Goal: Task Accomplishment & Management: Manage account settings

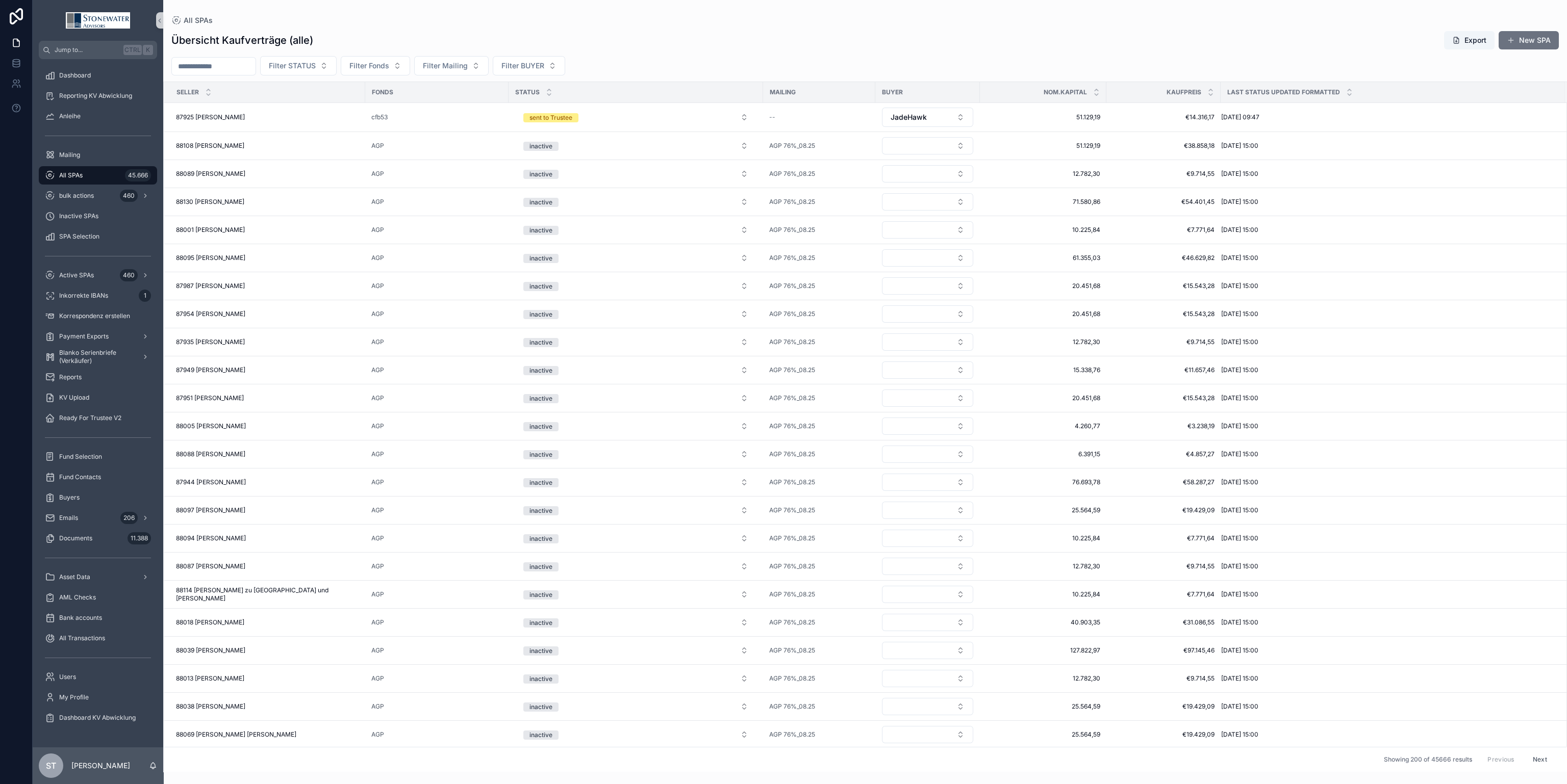
click at [106, 181] on div "All SPAs 45.666" at bounding box center [98, 175] width 106 height 16
click at [232, 64] on input "scrollable content" at bounding box center [214, 66] width 84 height 14
type input "*****"
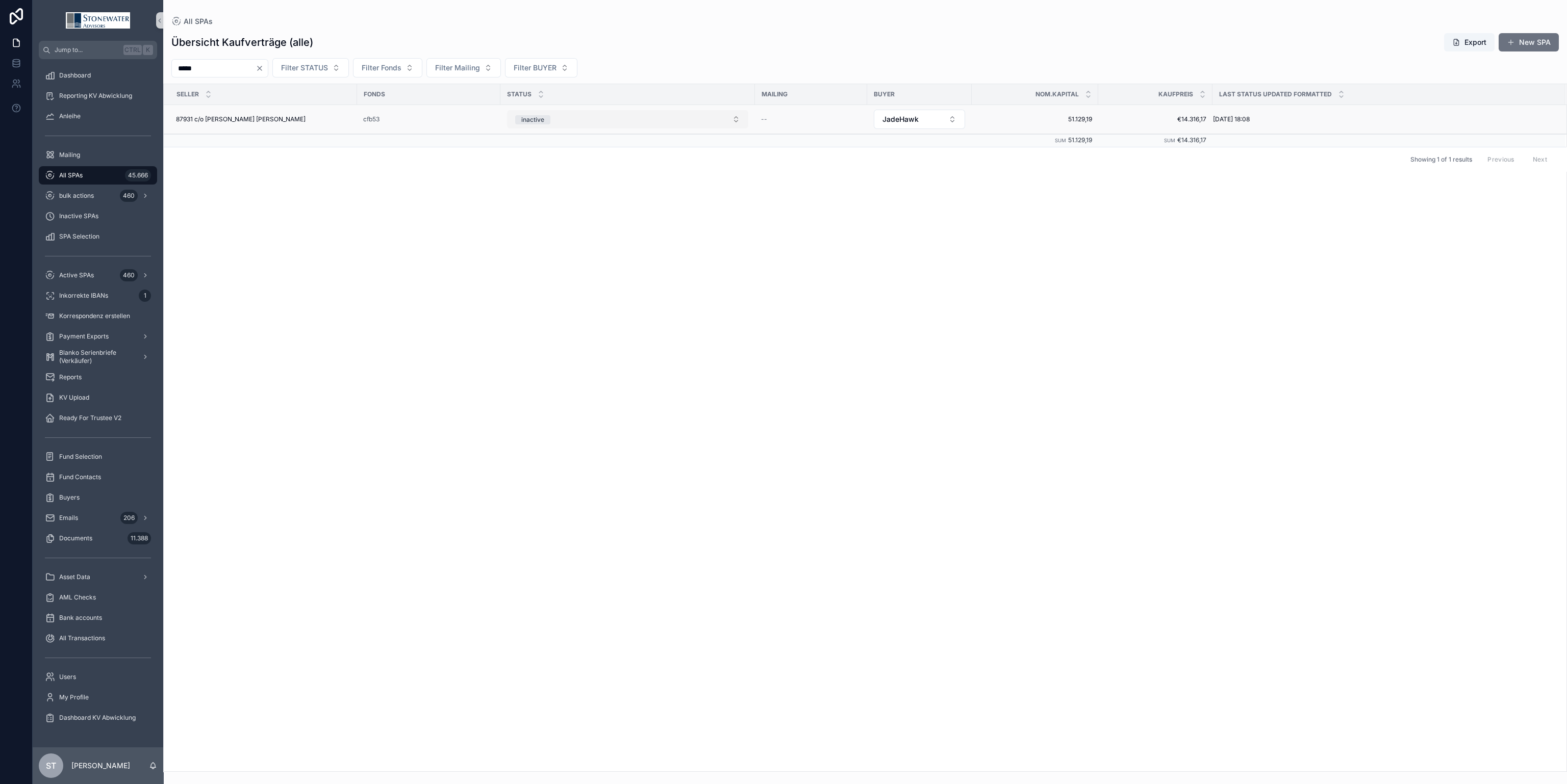
click at [730, 122] on button "inactive" at bounding box center [627, 119] width 241 height 19
click at [711, 192] on div "SPA received" at bounding box center [627, 191] width 236 height 16
click at [312, 116] on div "87931 c/o [PERSON_NAME] [PERSON_NAME] 87931 c/o [PERSON_NAME] [PERSON_NAME]" at bounding box center [263, 119] width 175 height 8
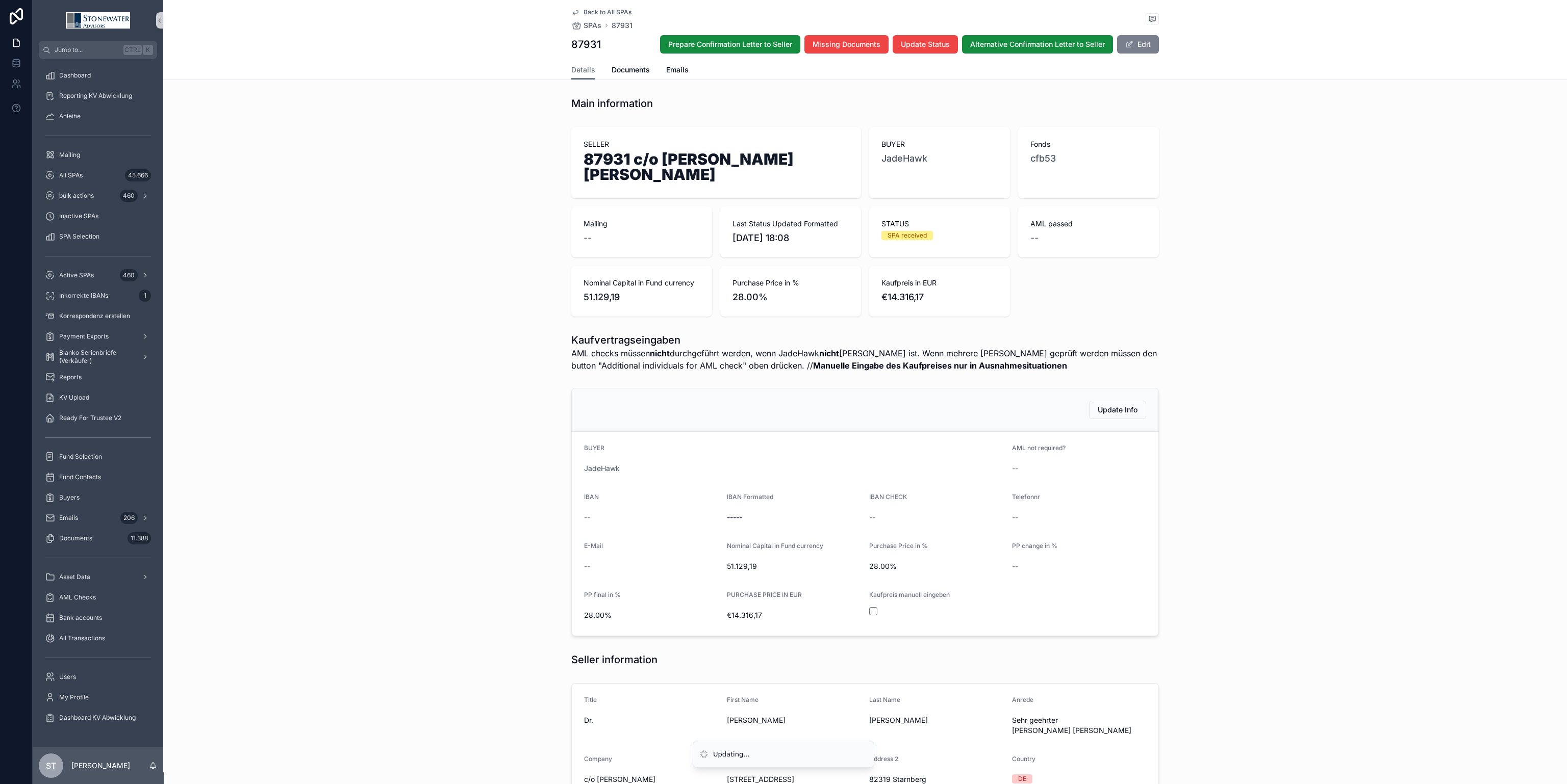
click at [1132, 39] on button "Edit" at bounding box center [1138, 45] width 42 height 19
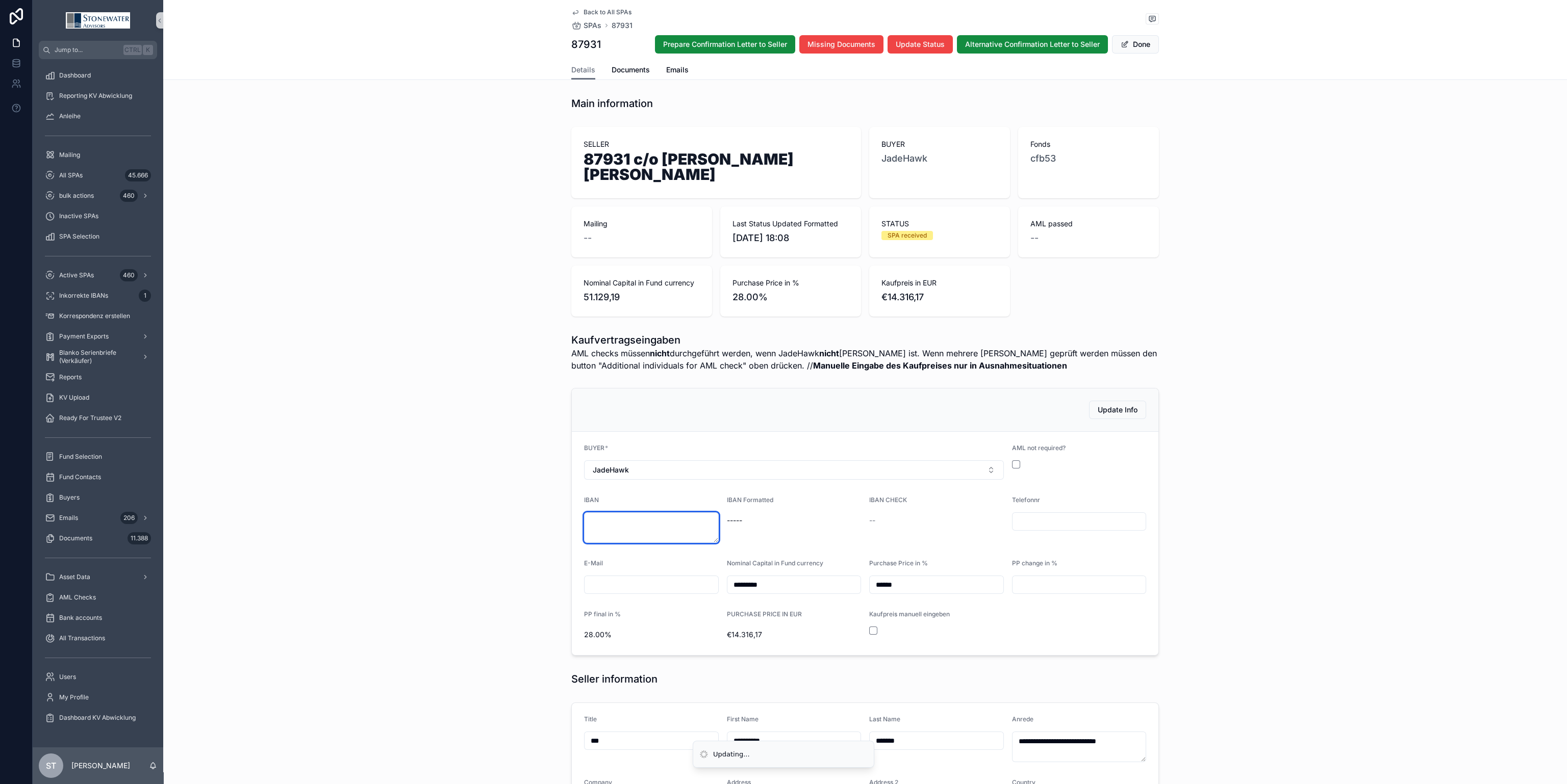
click at [638, 526] on textarea "scrollable content" at bounding box center [651, 527] width 135 height 30
type textarea "**********"
click at [878, 536] on div "IBAN CHECK ok" at bounding box center [936, 520] width 135 height 47
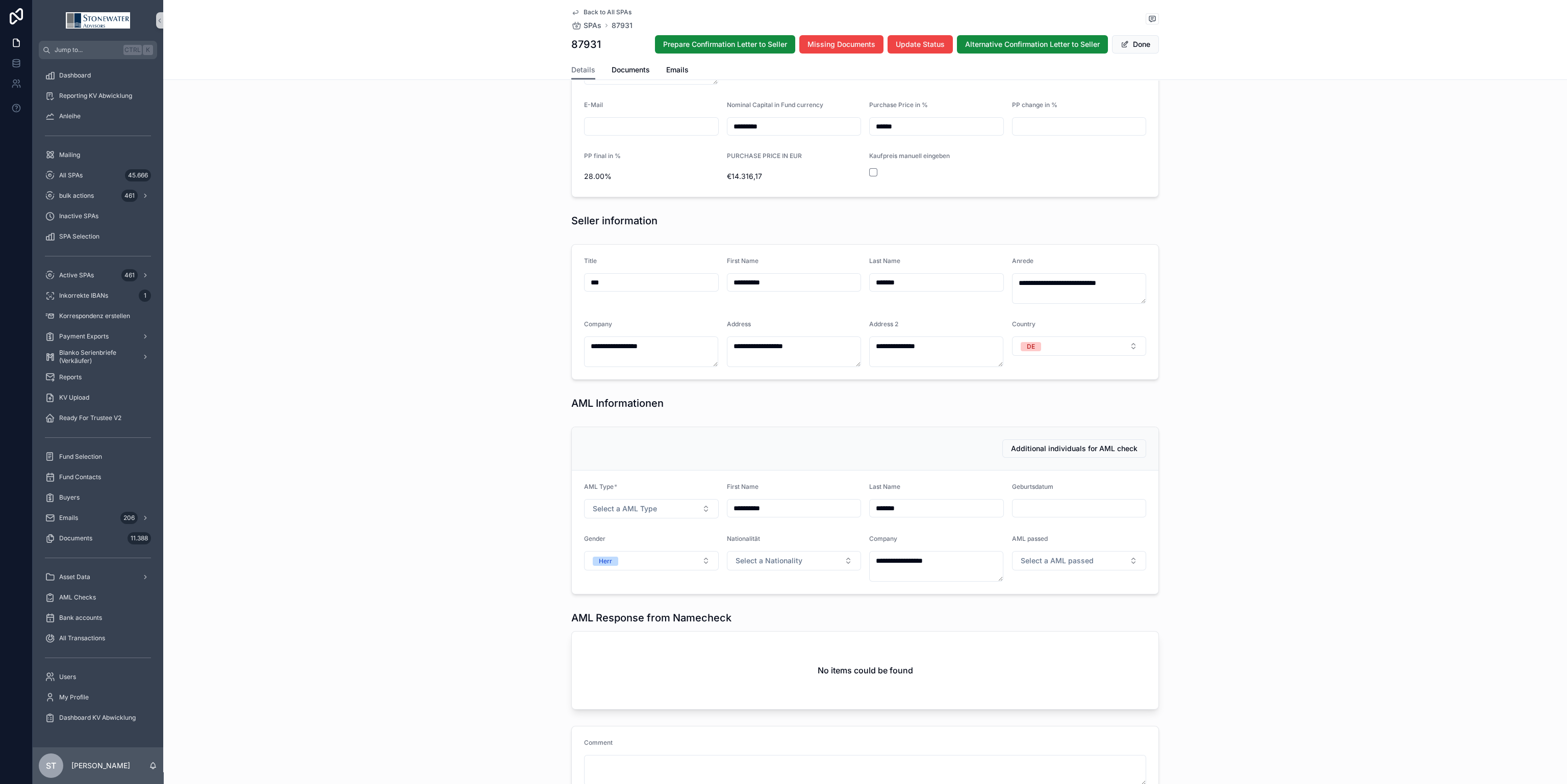
scroll to position [535, 0]
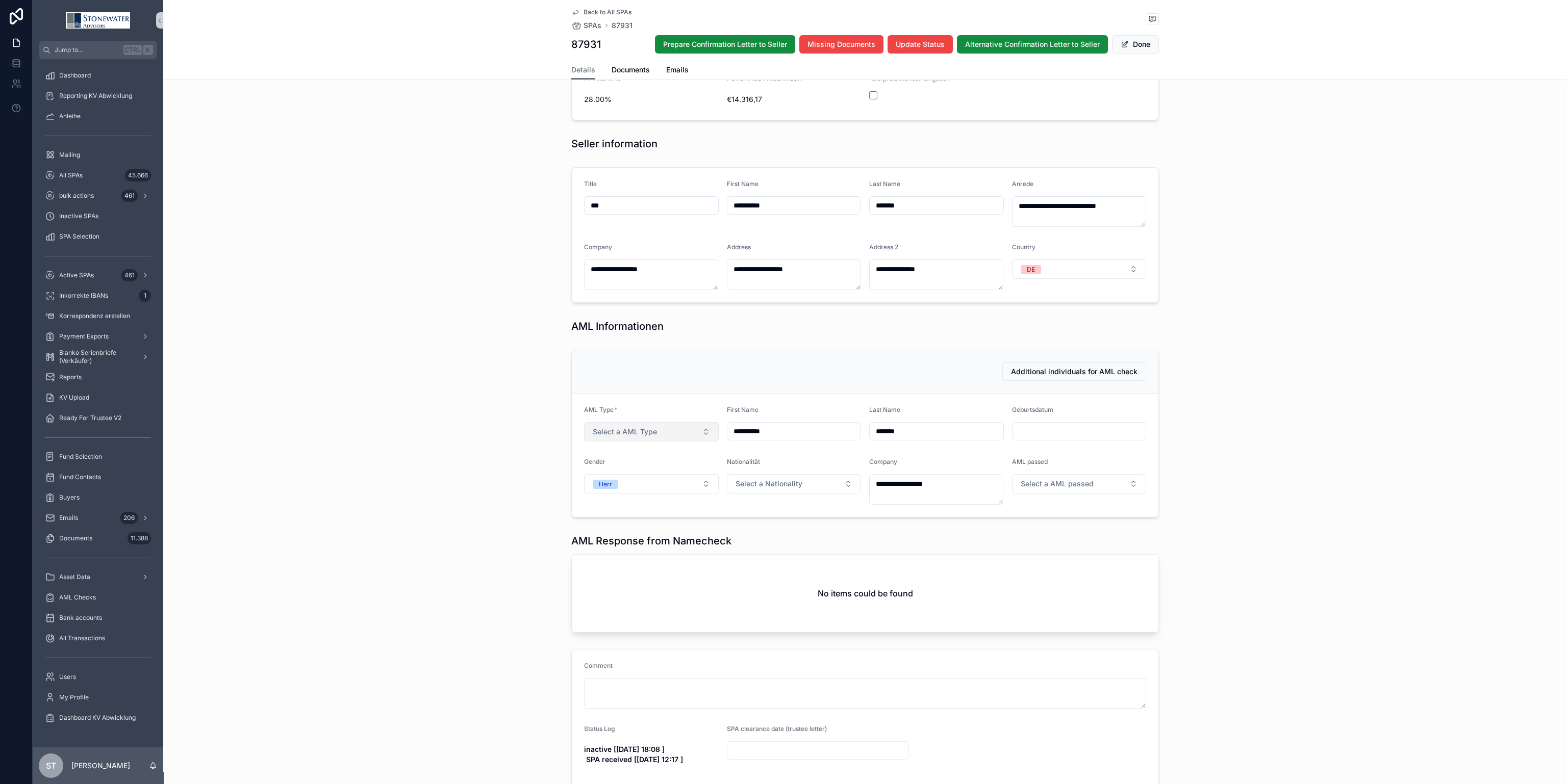
click at [690, 437] on button "Select a AML Type" at bounding box center [651, 431] width 135 height 19
click at [671, 469] on div "Person" at bounding box center [645, 473] width 129 height 16
click at [1043, 426] on input "scrollable content" at bounding box center [1079, 431] width 134 height 14
click at [370, 541] on div "AML Response from Namecheck No items could be found" at bounding box center [865, 583] width 1404 height 107
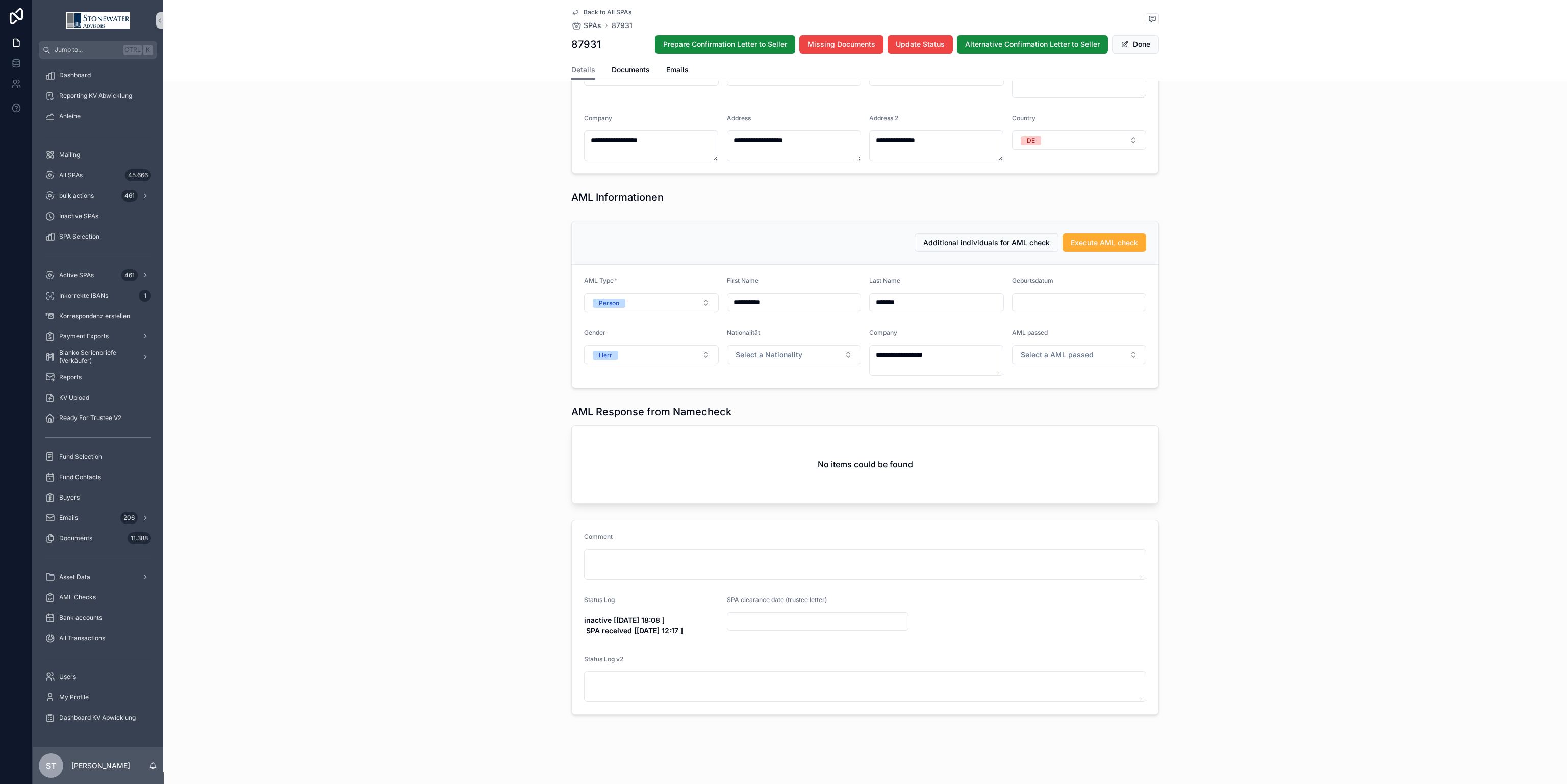
click at [843, 335] on div "Nationalität" at bounding box center [794, 335] width 135 height 12
click at [845, 358] on button "Select a Nationality" at bounding box center [794, 354] width 135 height 19
click at [813, 398] on div "[GEOGRAPHIC_DATA]" at bounding box center [788, 395] width 129 height 16
click at [963, 349] on textarea "**********" at bounding box center [936, 360] width 134 height 30
click at [1197, 399] on div "**********" at bounding box center [865, 73] width 1404 height 1291
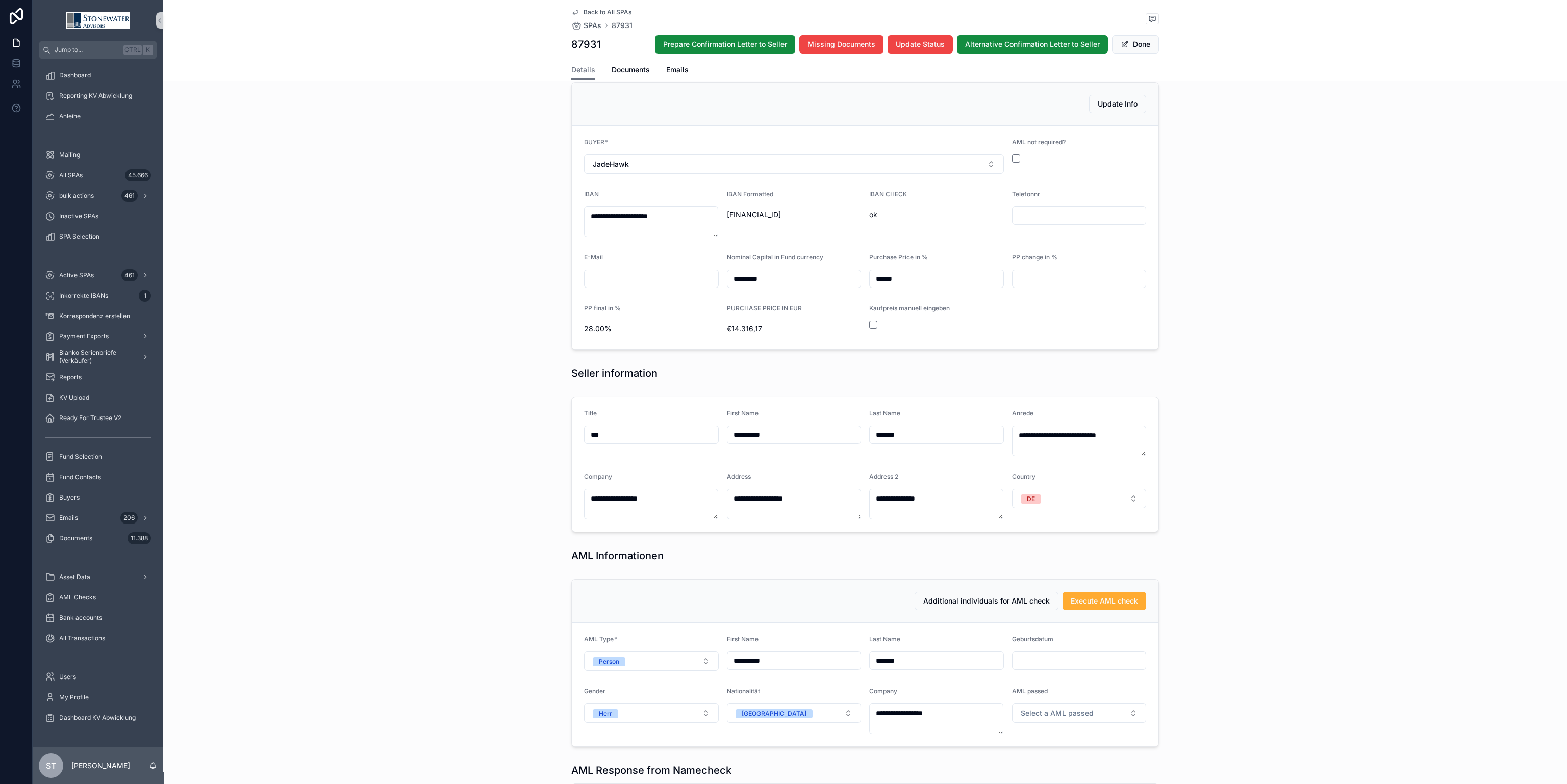
scroll to position [612, 0]
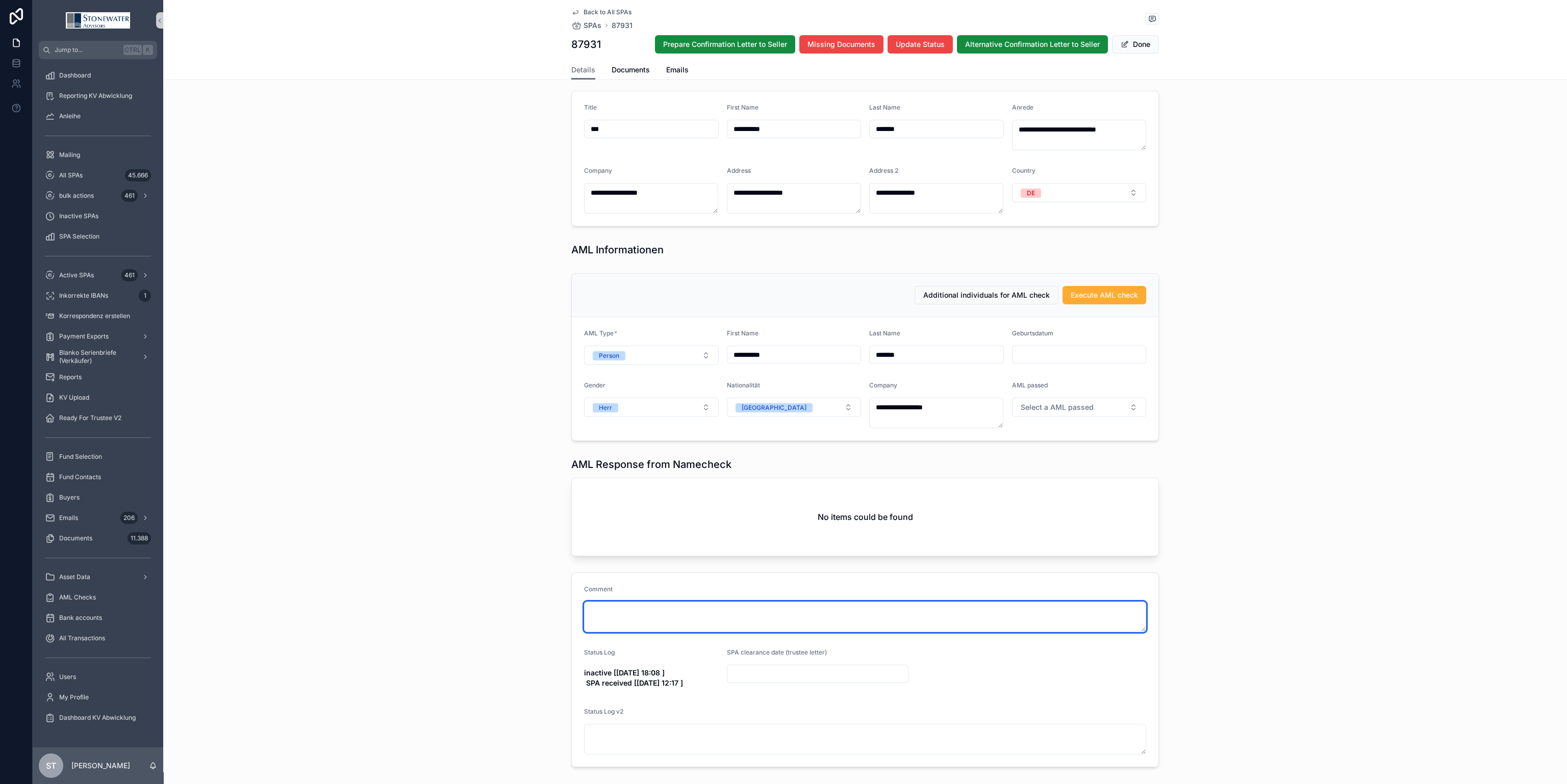
click at [666, 606] on textarea "scrollable content" at bounding box center [865, 616] width 562 height 30
type textarea "*"
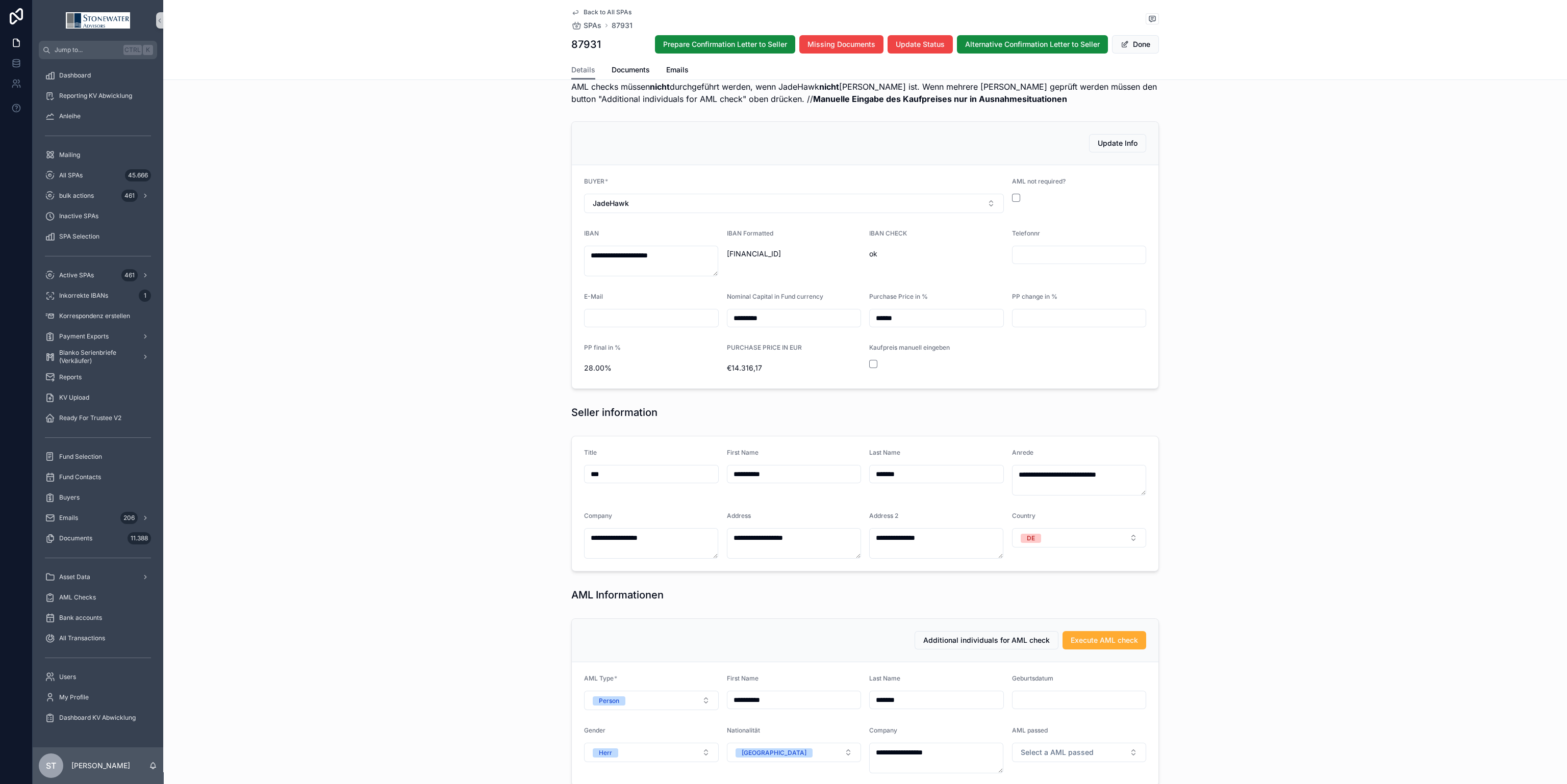
scroll to position [229, 0]
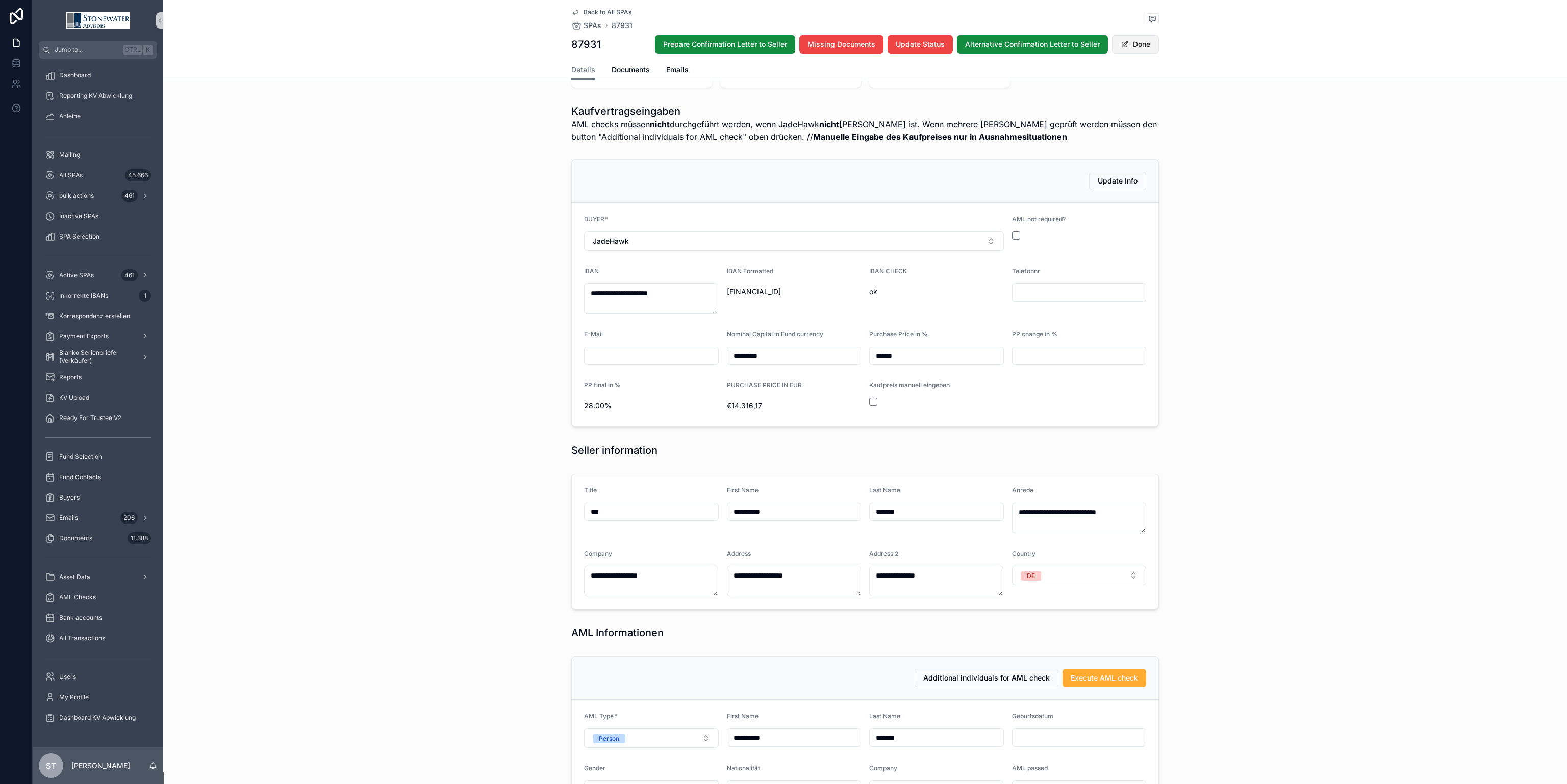
click at [1134, 41] on button "Done" at bounding box center [1135, 45] width 47 height 19
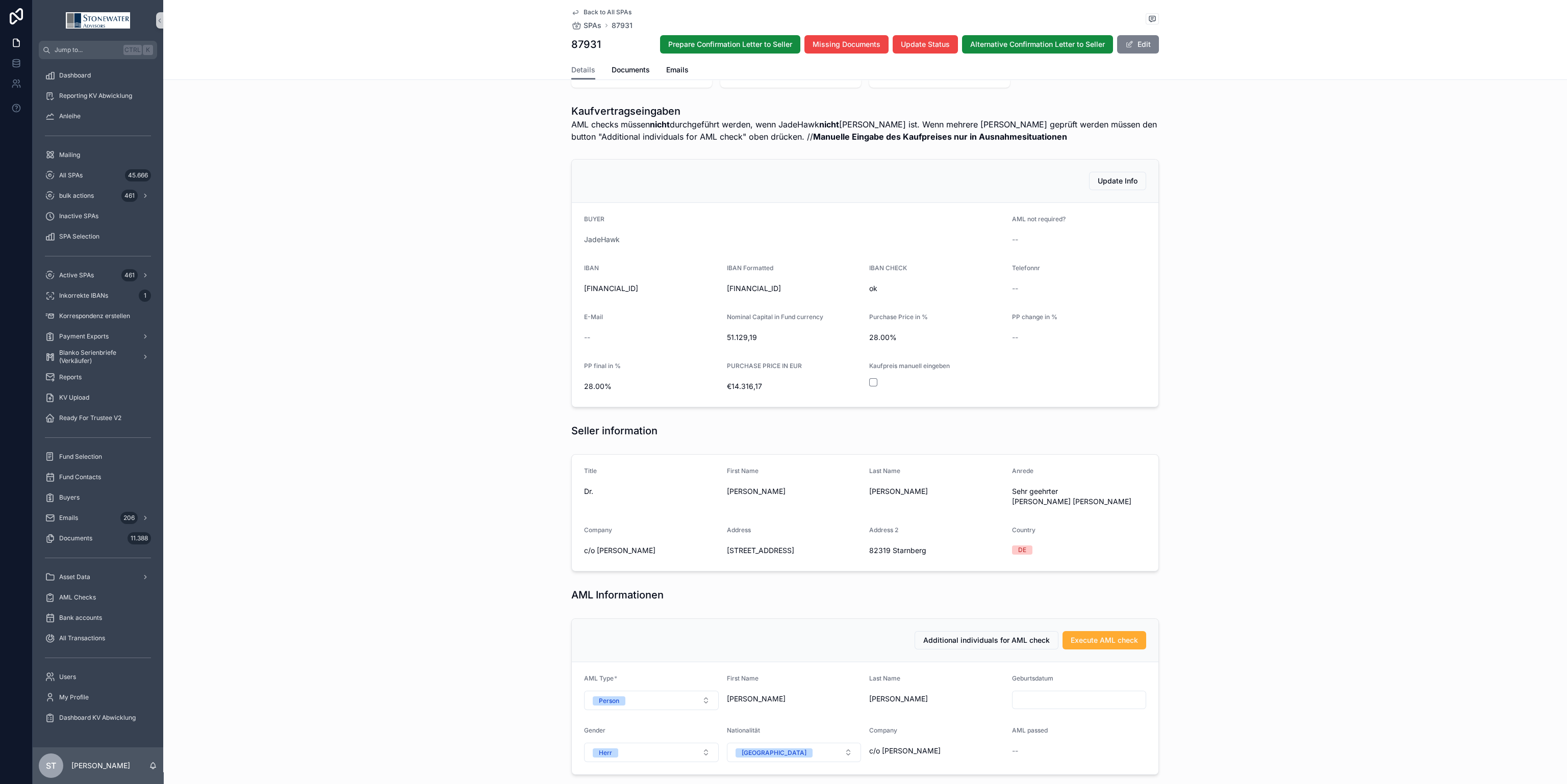
click at [1137, 41] on button "Edit" at bounding box center [1138, 45] width 42 height 19
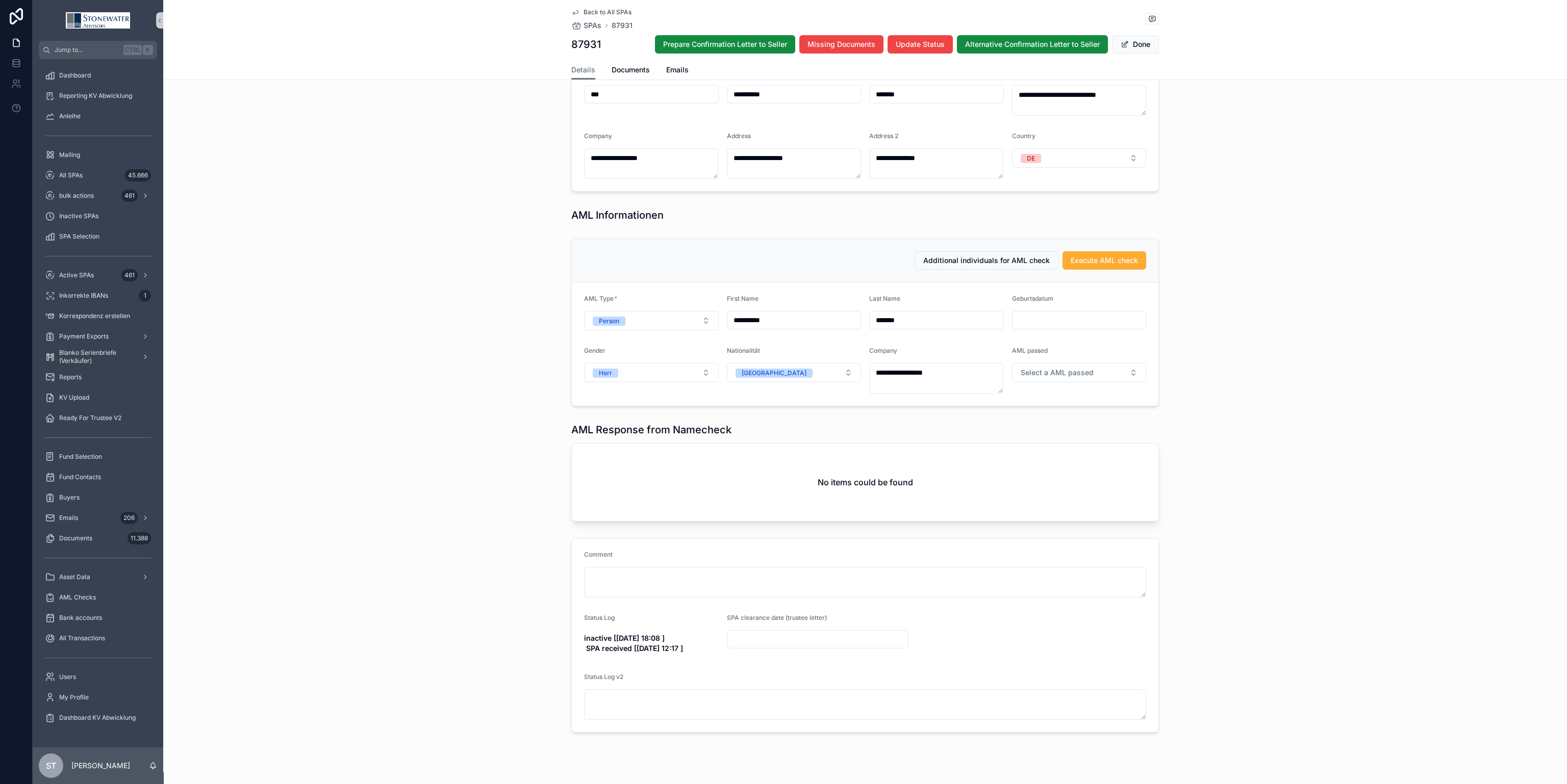
scroll to position [665, 0]
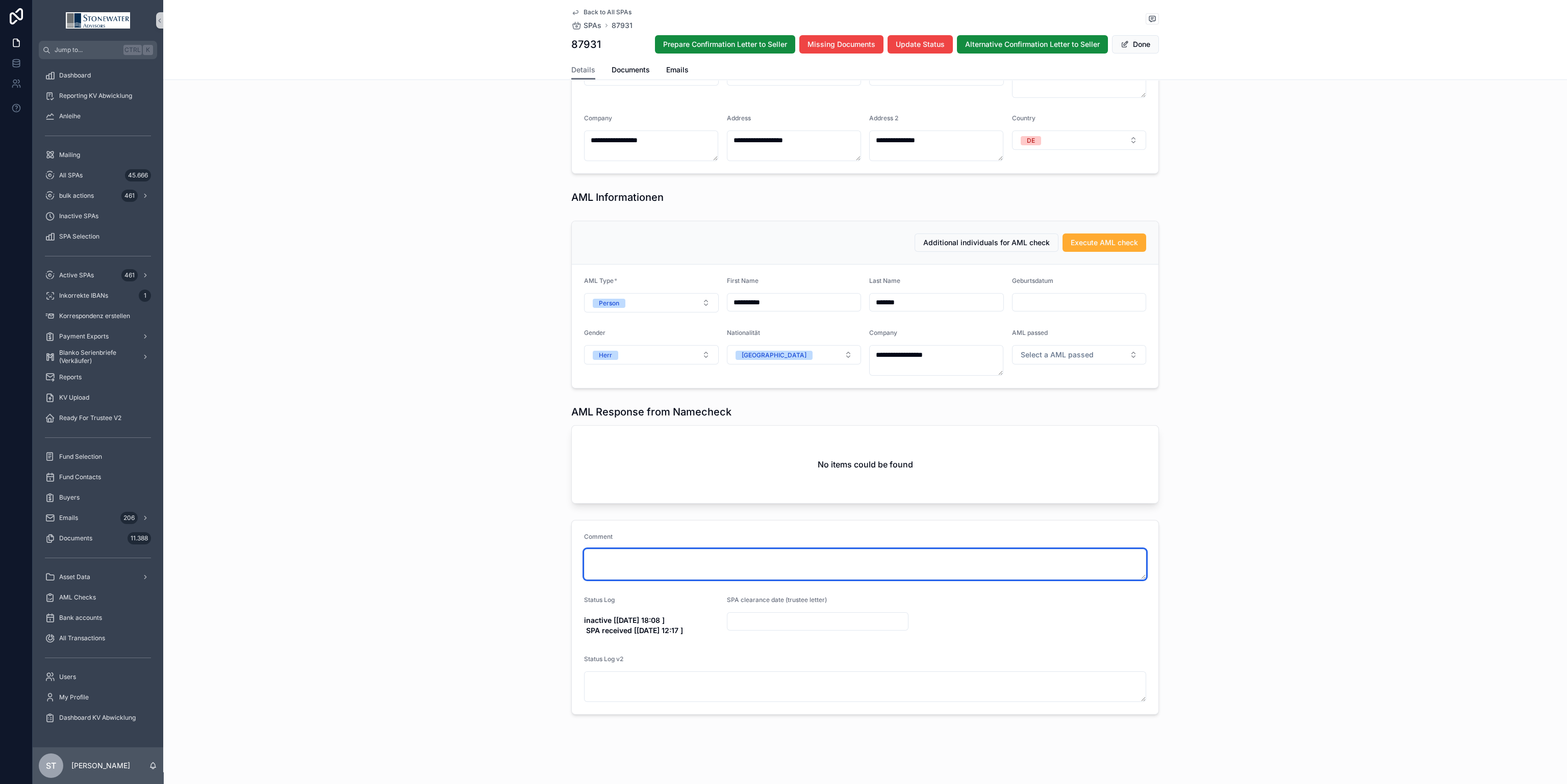
click at [701, 566] on textarea "scrollable content" at bounding box center [865, 564] width 562 height 30
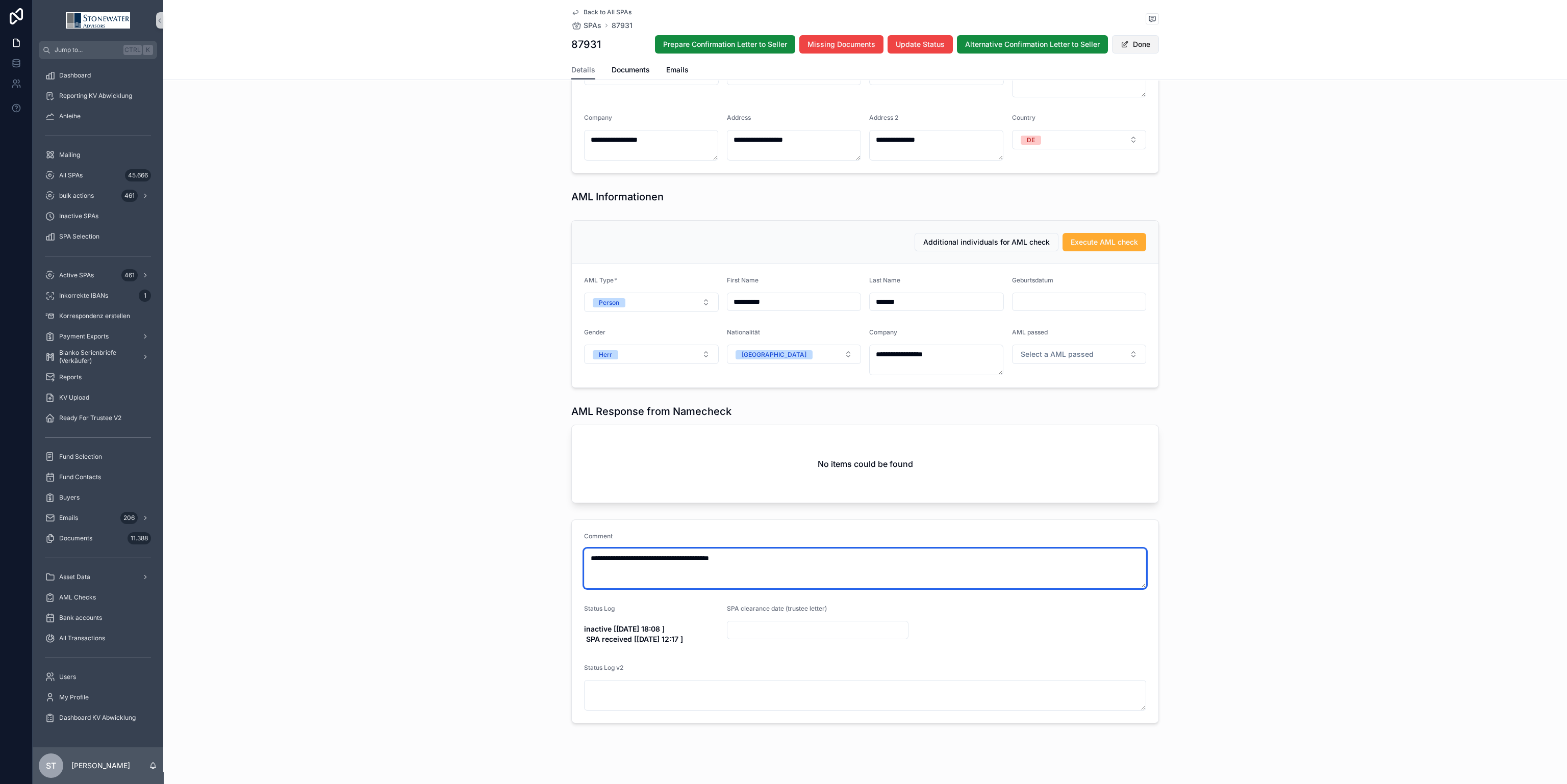
type textarea "**********"
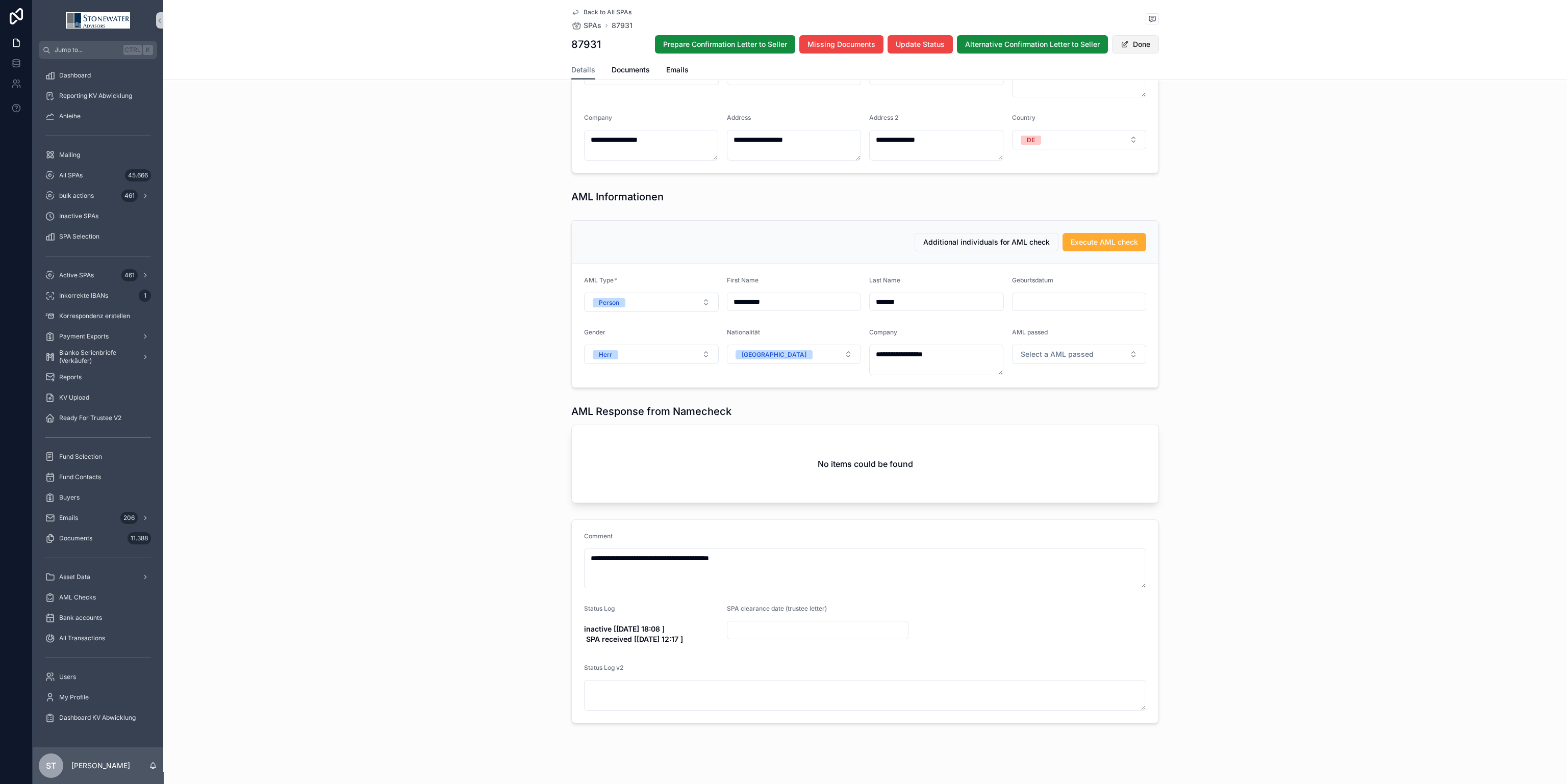
click at [1149, 47] on span "Done" at bounding box center [1135, 45] width 47 height 19
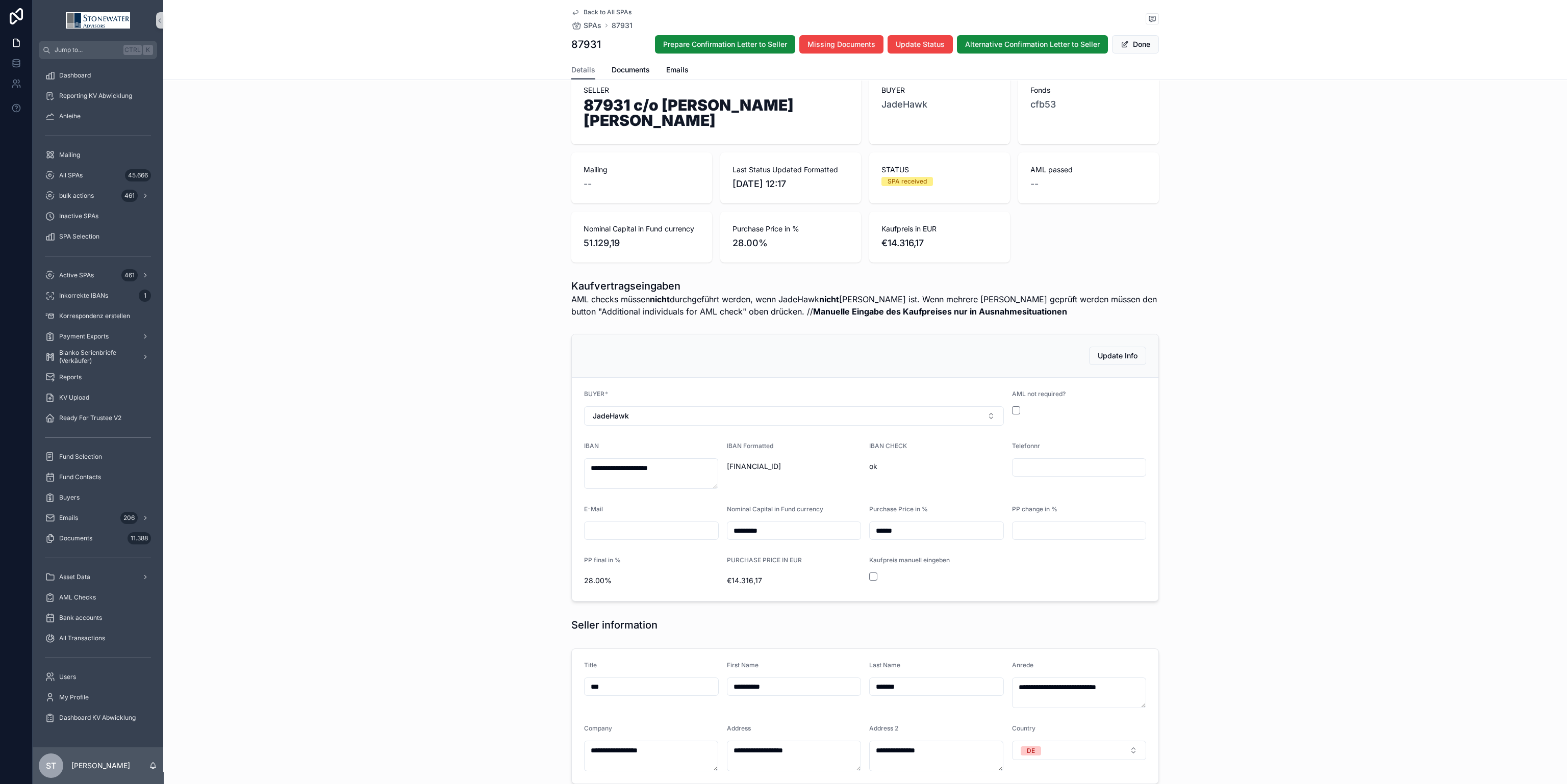
scroll to position [0, 0]
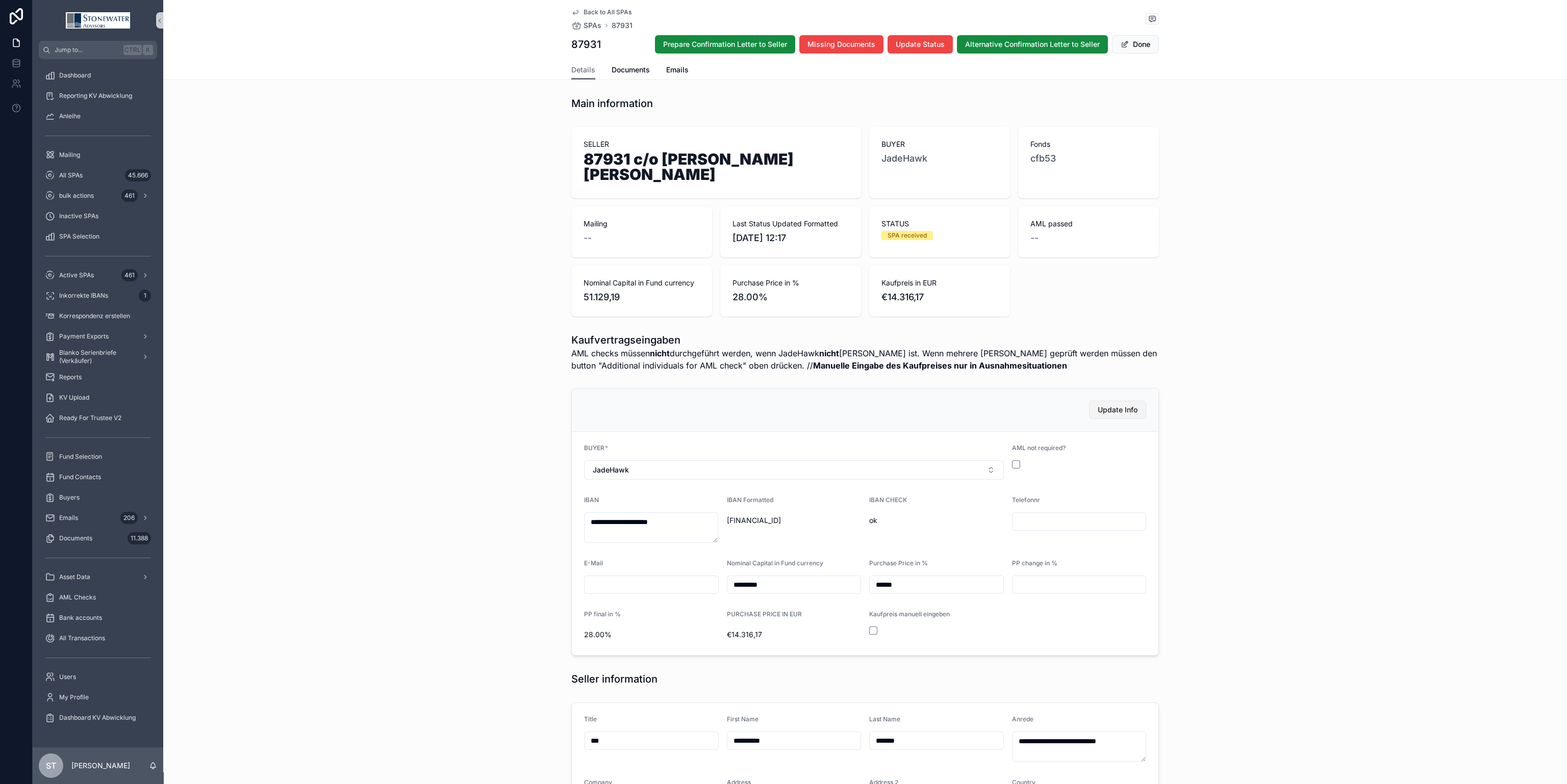
click at [1113, 403] on button "Update Info" at bounding box center [1117, 410] width 57 height 19
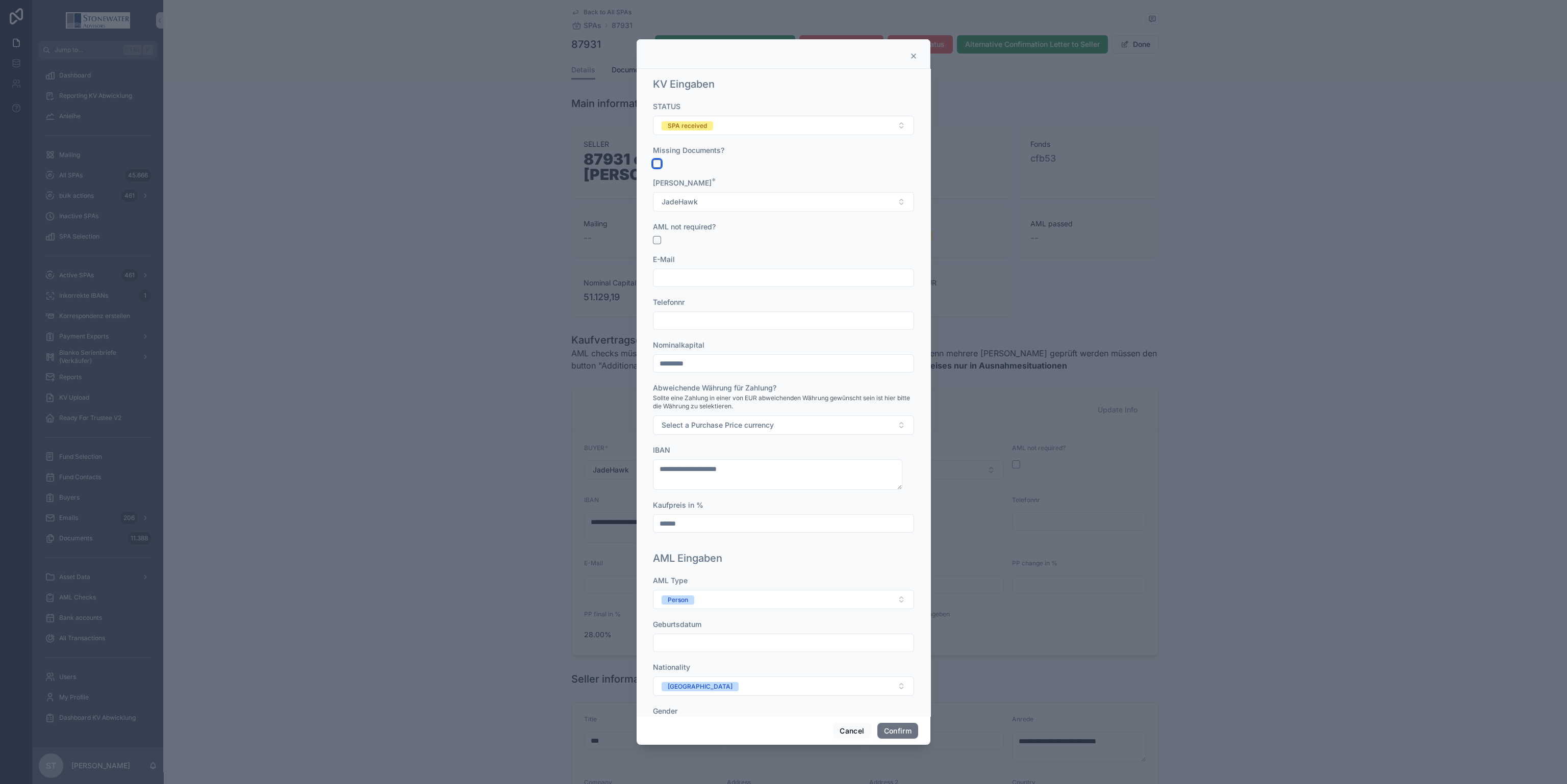
click at [658, 162] on button "button" at bounding box center [656, 163] width 8 height 8
click at [909, 729] on button "Confirm" at bounding box center [898, 731] width 41 height 16
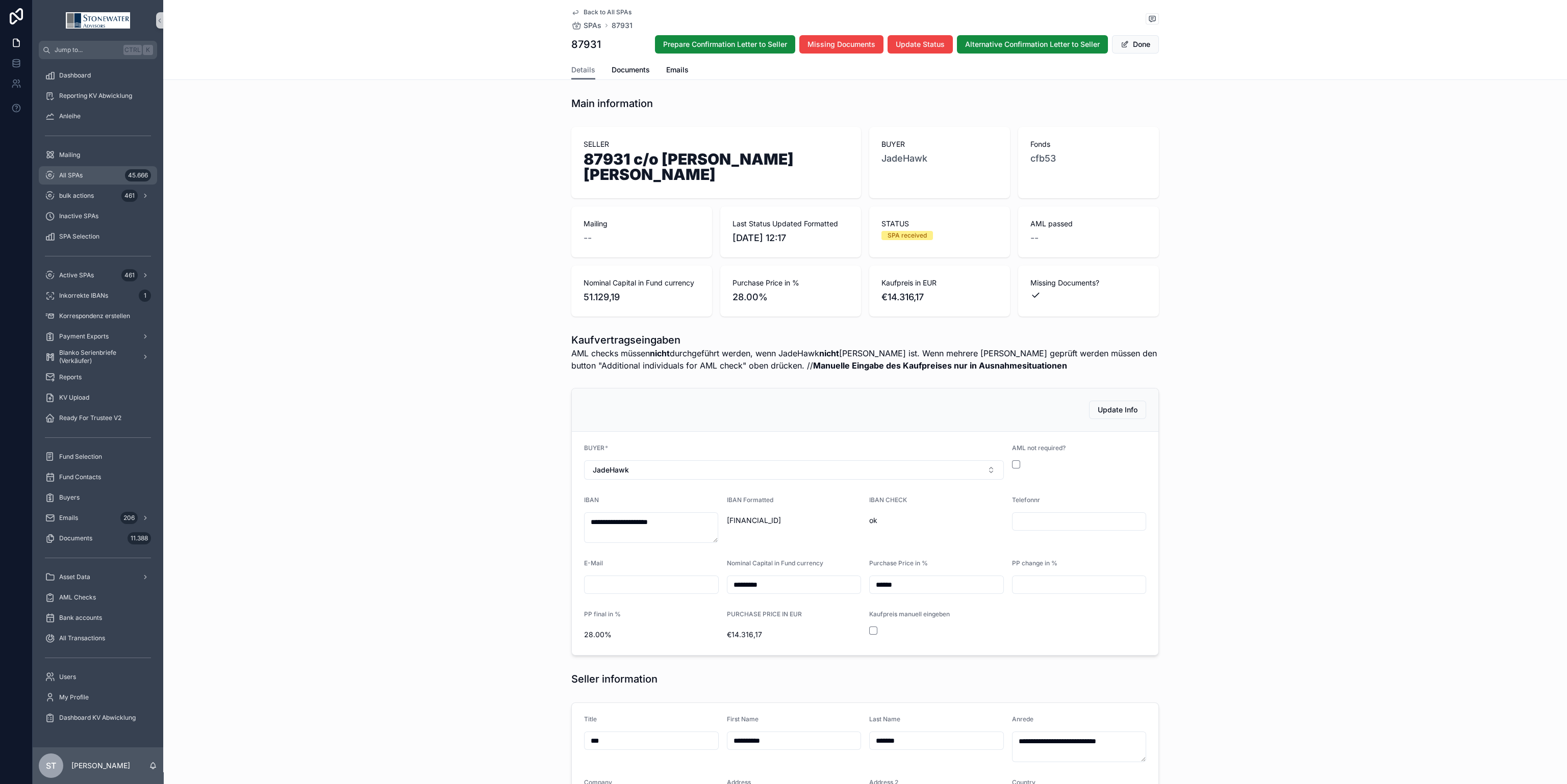
click at [93, 167] on div "All SPAs 45.666" at bounding box center [98, 175] width 106 height 16
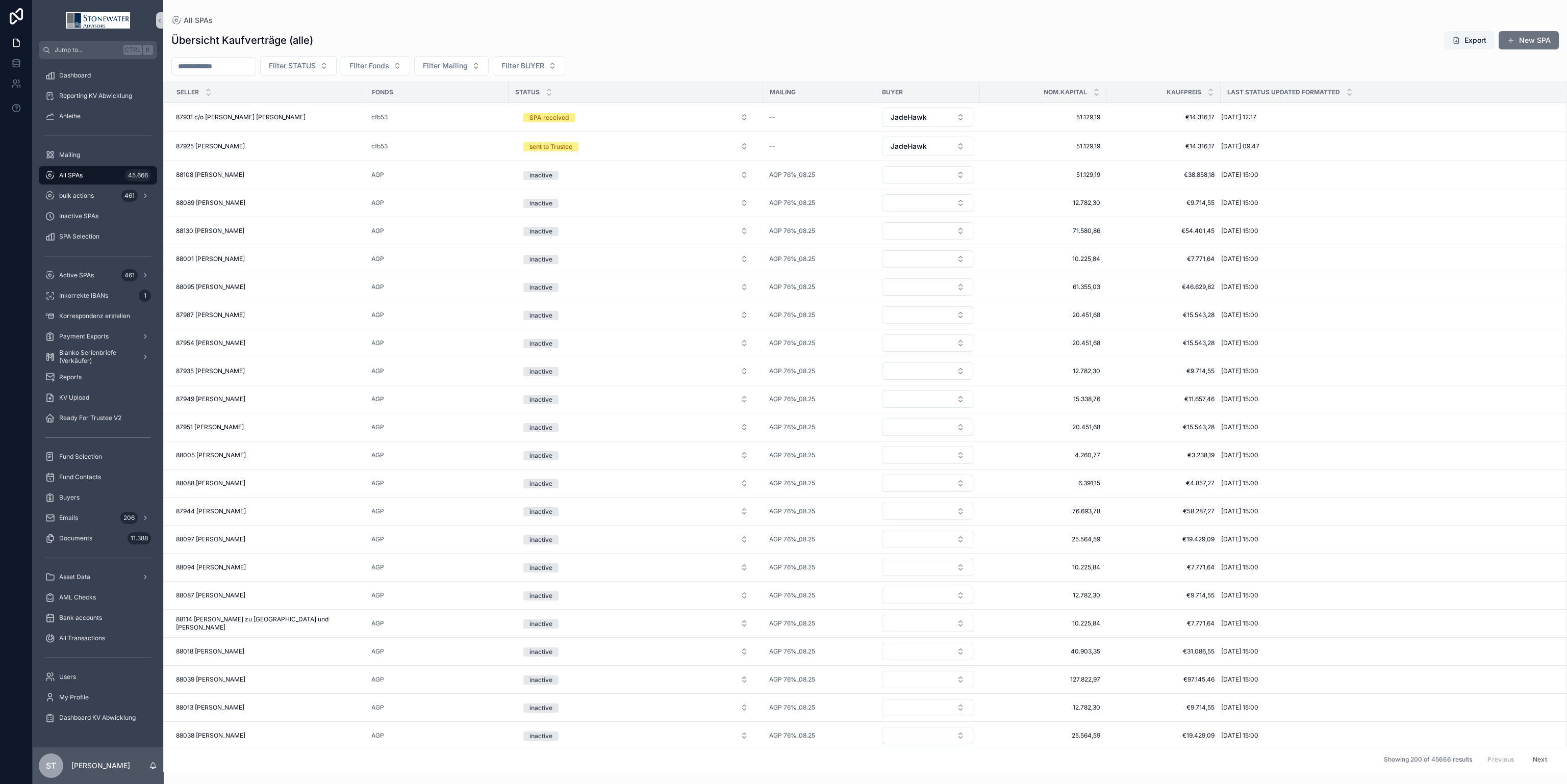
click at [240, 62] on input "scrollable content" at bounding box center [214, 66] width 84 height 14
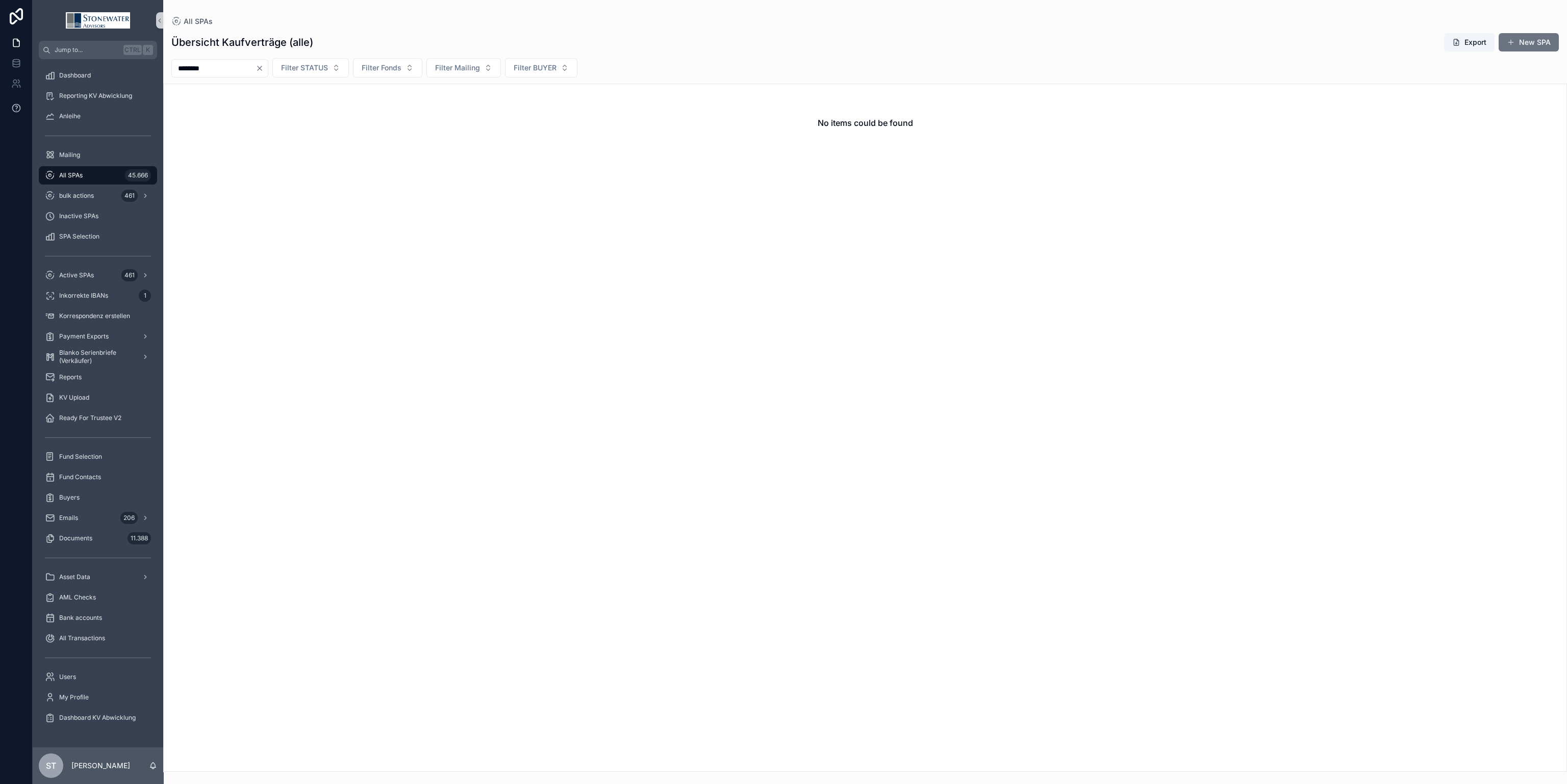
drag, startPoint x: 222, startPoint y: 71, endPoint x: 5, endPoint y: 107, distance: 220.0
click at [5, 107] on div "Jump to... Ctrl K Dashboard Reporting KV Abwicklung Anleihe Mailing All SPAs 45…" at bounding box center [783, 392] width 1567 height 784
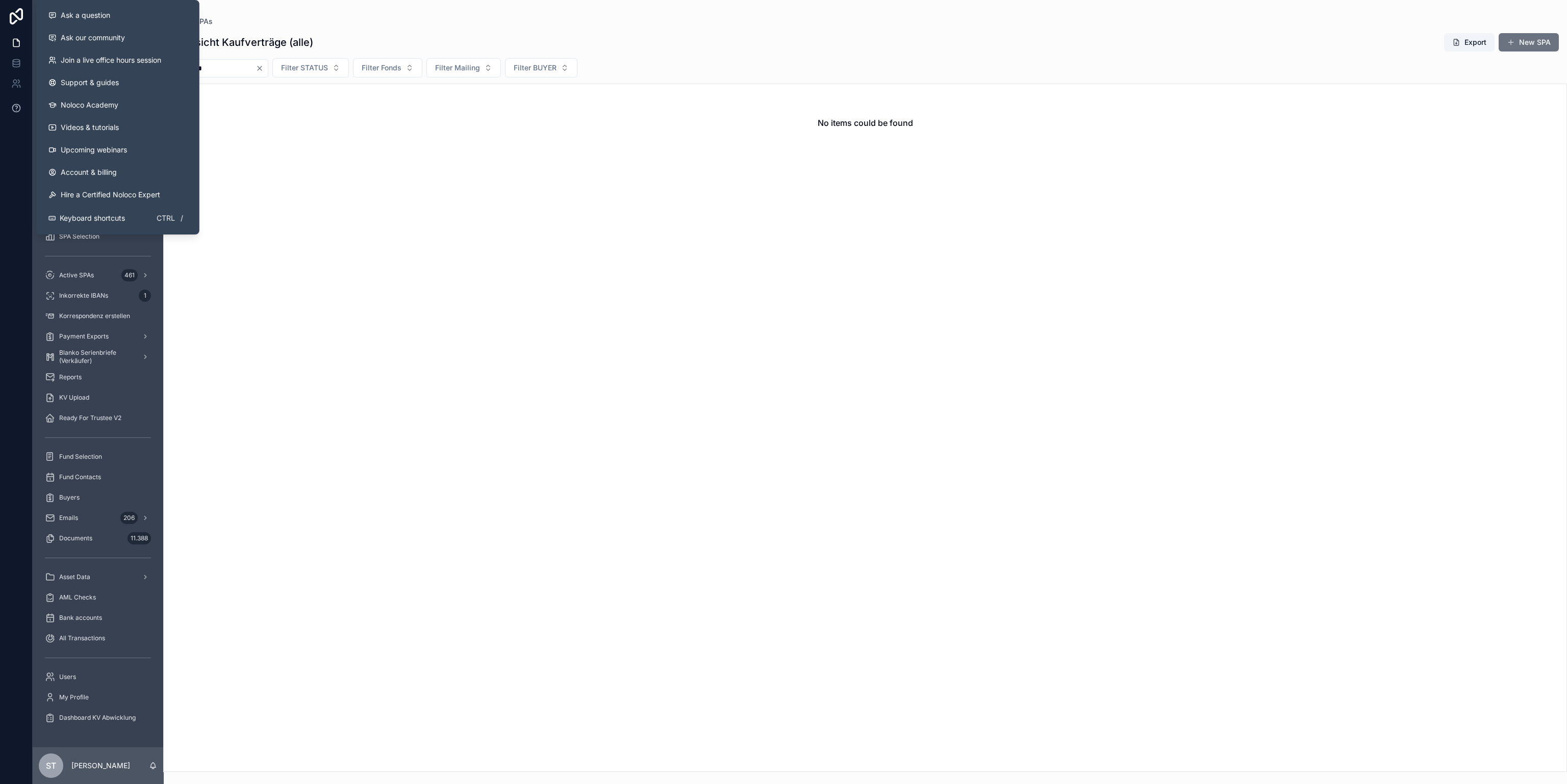
type input "*********"
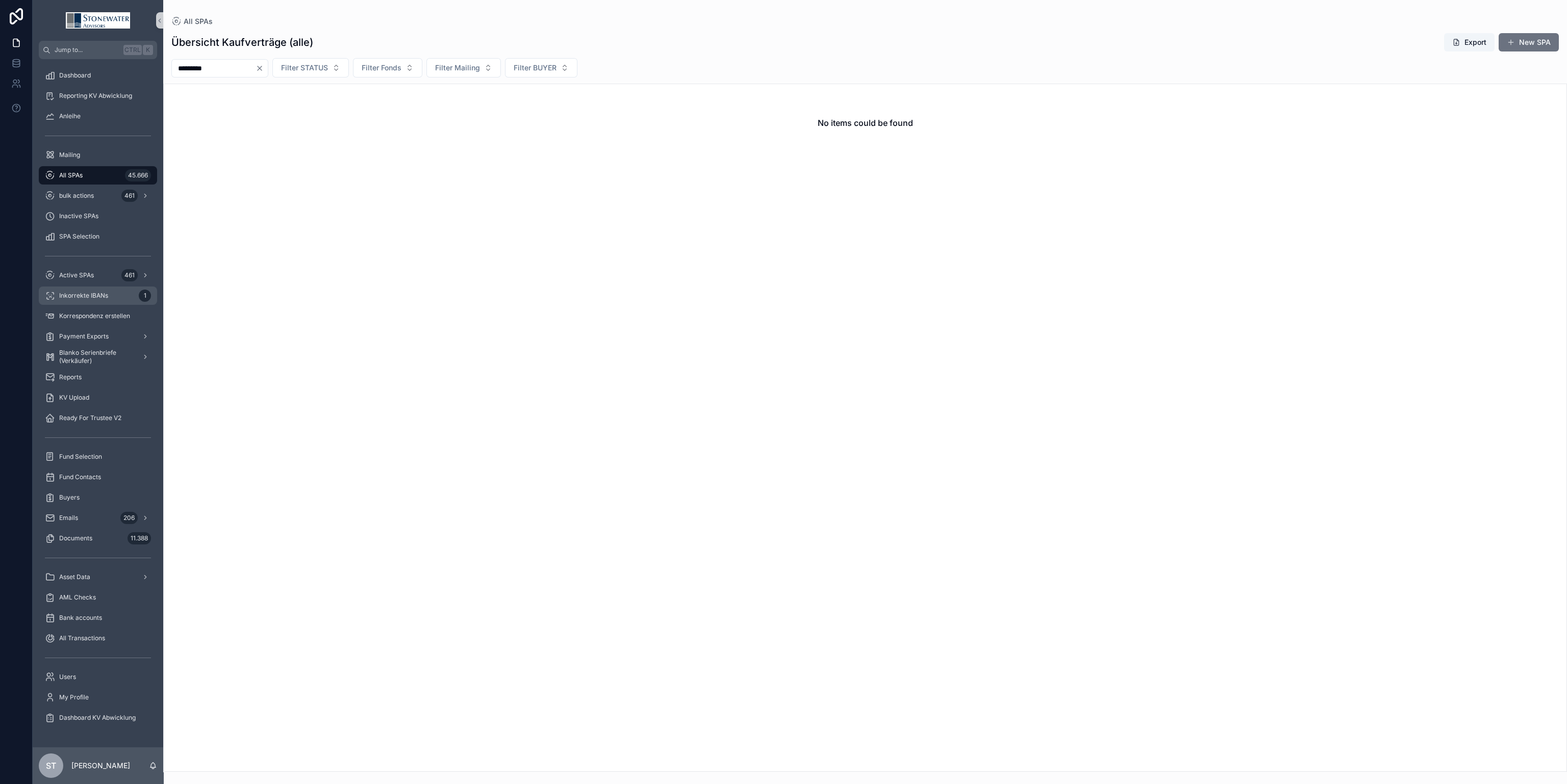
click at [105, 295] on span "Inkorrekte IBANs" at bounding box center [83, 295] width 49 height 8
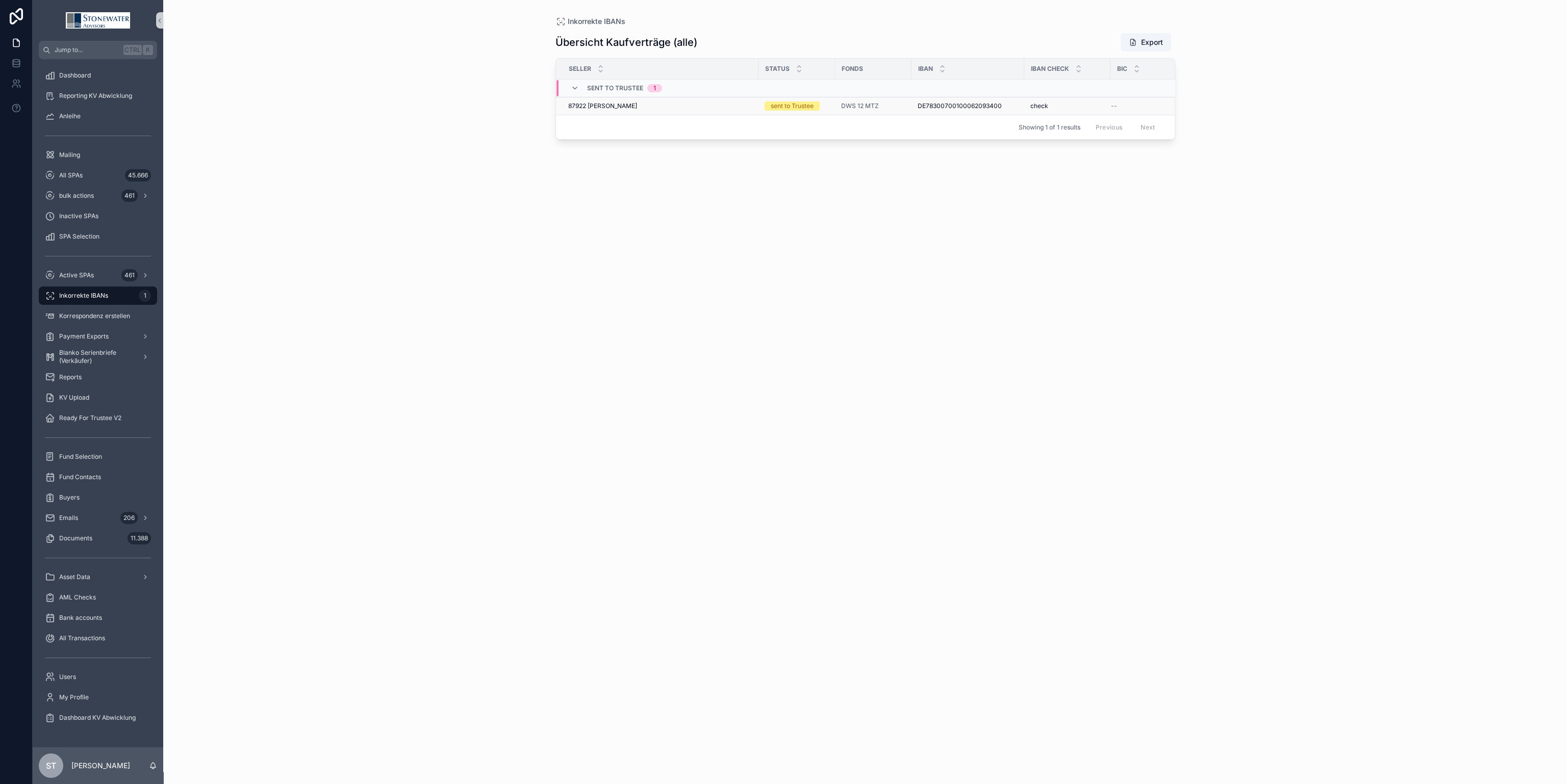
click at [684, 102] on div "87922 [PERSON_NAME] Born 87922 [PERSON_NAME]" at bounding box center [660, 106] width 184 height 8
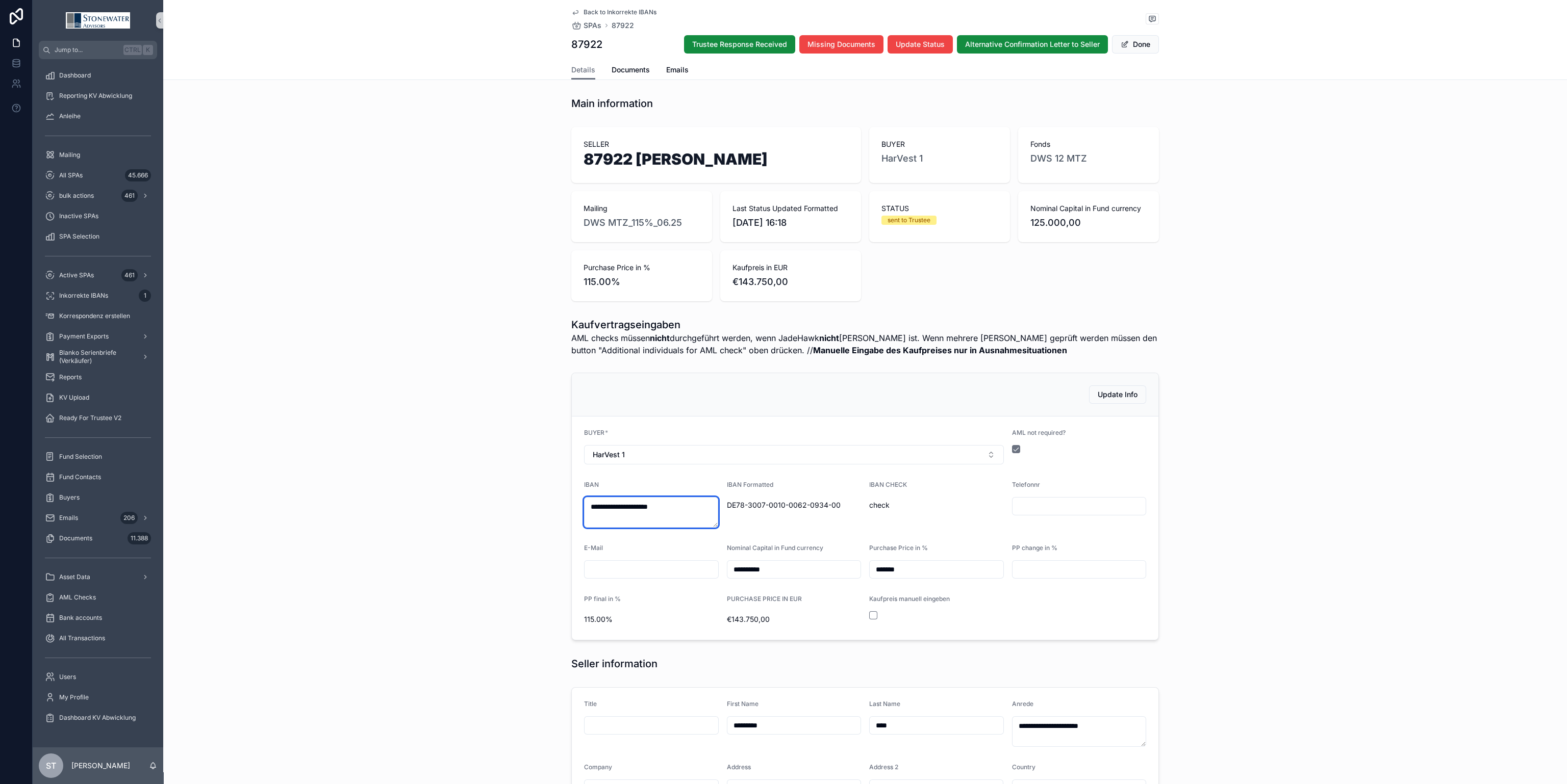
drag, startPoint x: 694, startPoint y: 509, endPoint x: 525, endPoint y: 526, distance: 169.9
click at [525, 526] on div "**********" at bounding box center [865, 507] width 1404 height 276
paste textarea "******"
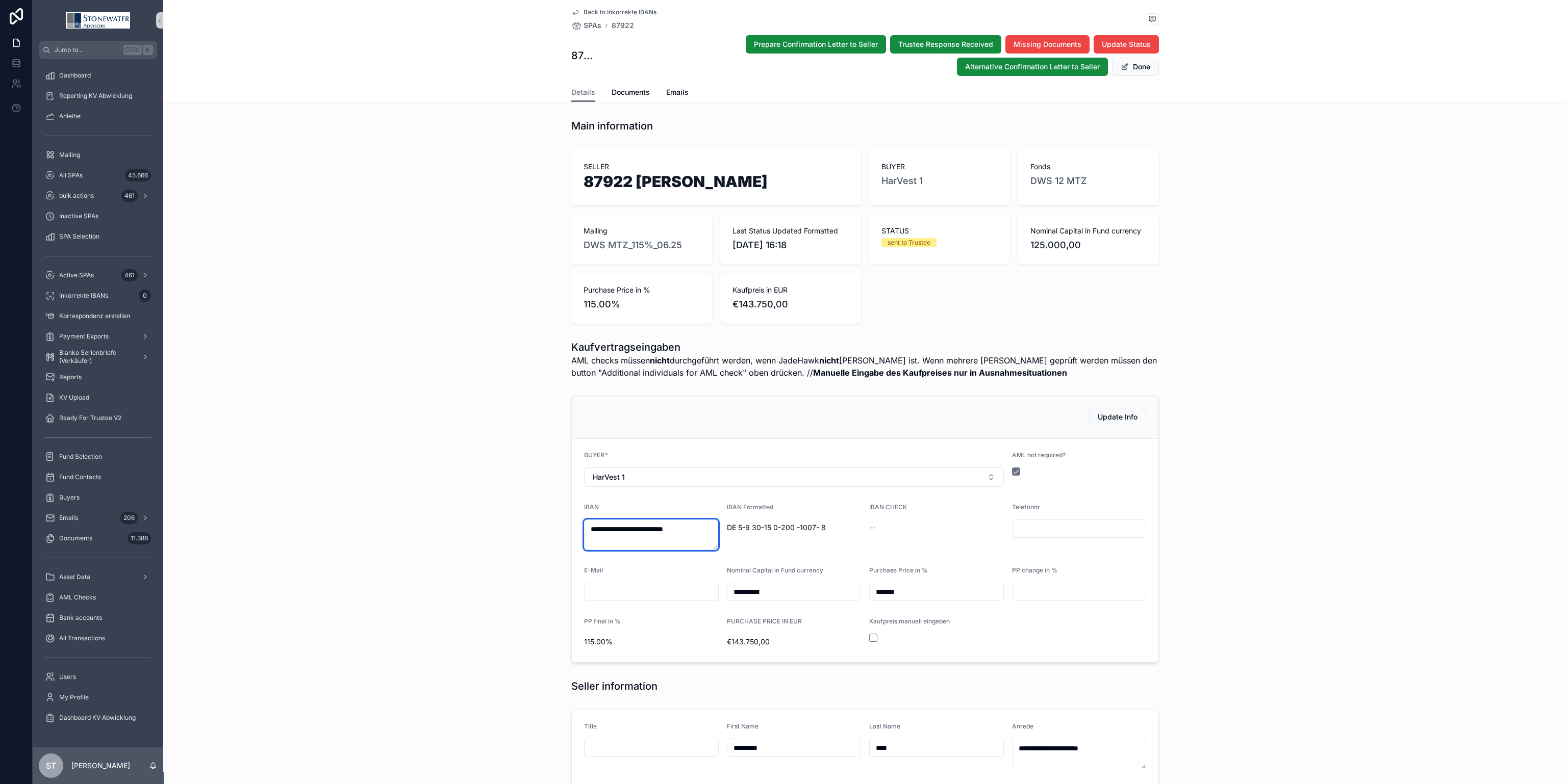
drag, startPoint x: 594, startPoint y: 529, endPoint x: 656, endPoint y: 517, distance: 63.2
click at [595, 529] on textarea "**********" at bounding box center [651, 534] width 134 height 30
type textarea "**********"
click at [923, 526] on span "ok" at bounding box center [936, 528] width 135 height 10
click at [1147, 67] on button "Done" at bounding box center [1135, 67] width 47 height 19
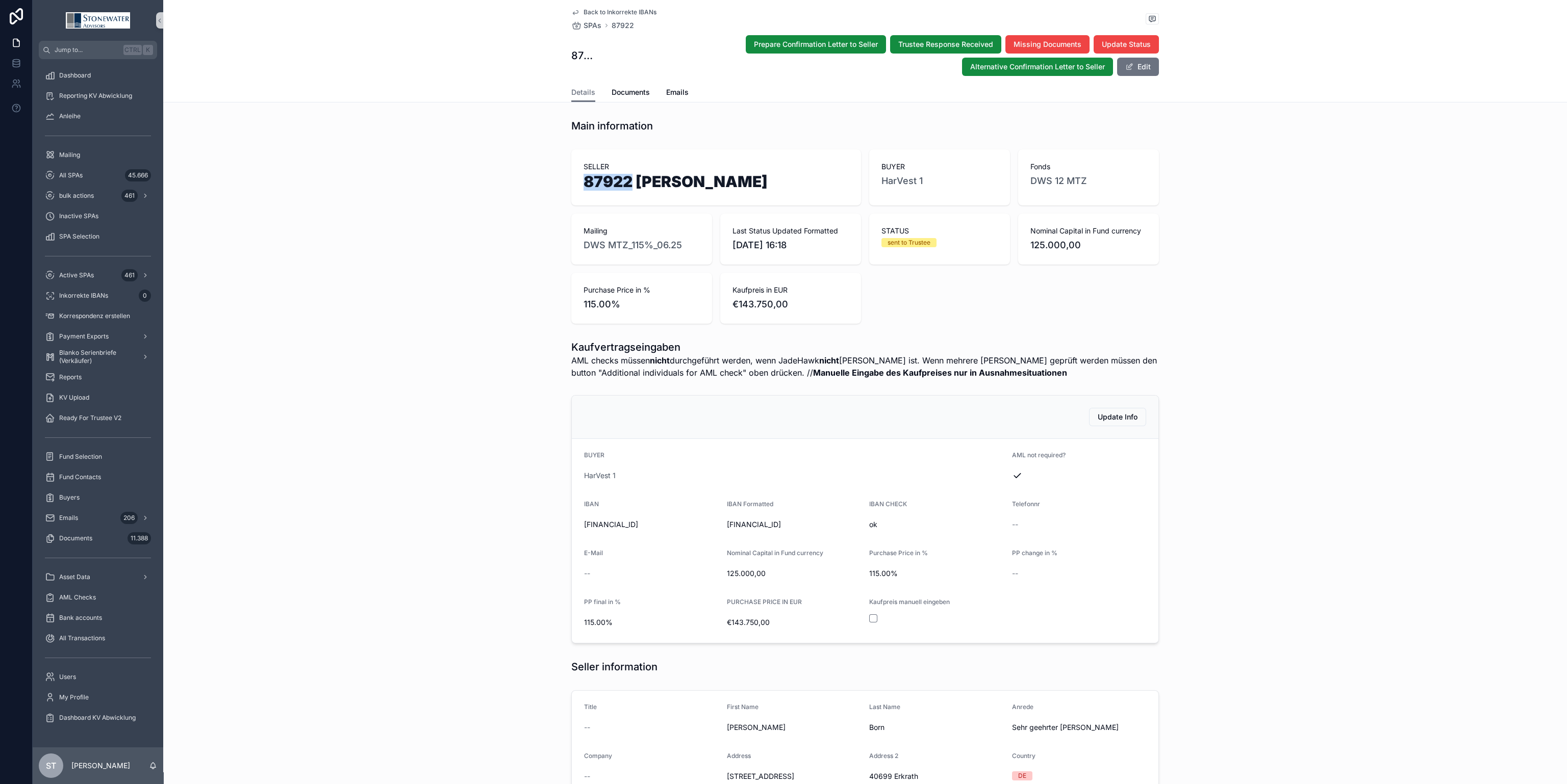
drag, startPoint x: 627, startPoint y: 181, endPoint x: 563, endPoint y: 179, distance: 64.0
click at [563, 179] on div "SELLER 87922 [PERSON_NAME] BUYER HarVest 1 Fonds DWS 12 MTZ Mailing DWS MTZ_115…" at bounding box center [865, 237] width 1404 height 182
copy h1 "87922"
